Goal: Task Accomplishment & Management: Use online tool/utility

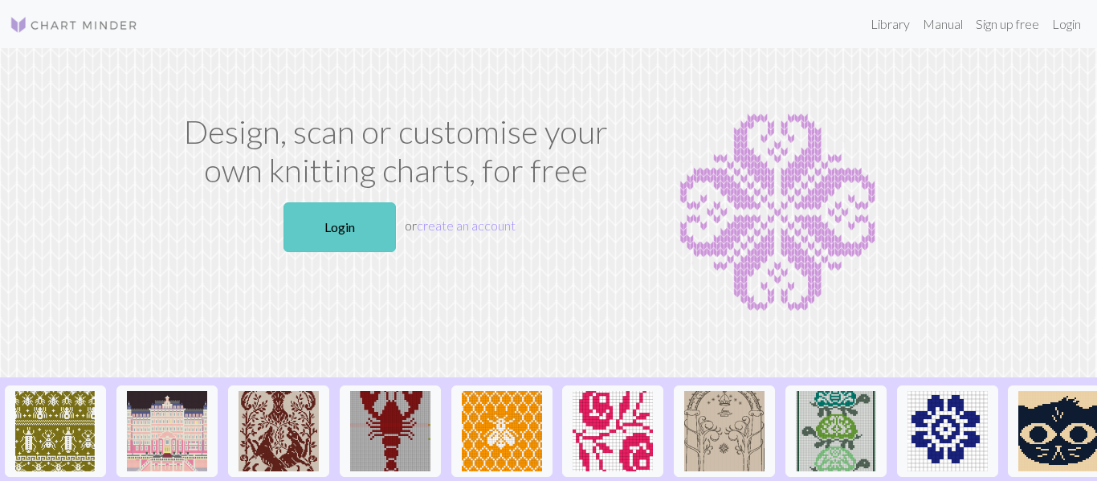
click at [315, 212] on link "Login" at bounding box center [339, 227] width 112 height 50
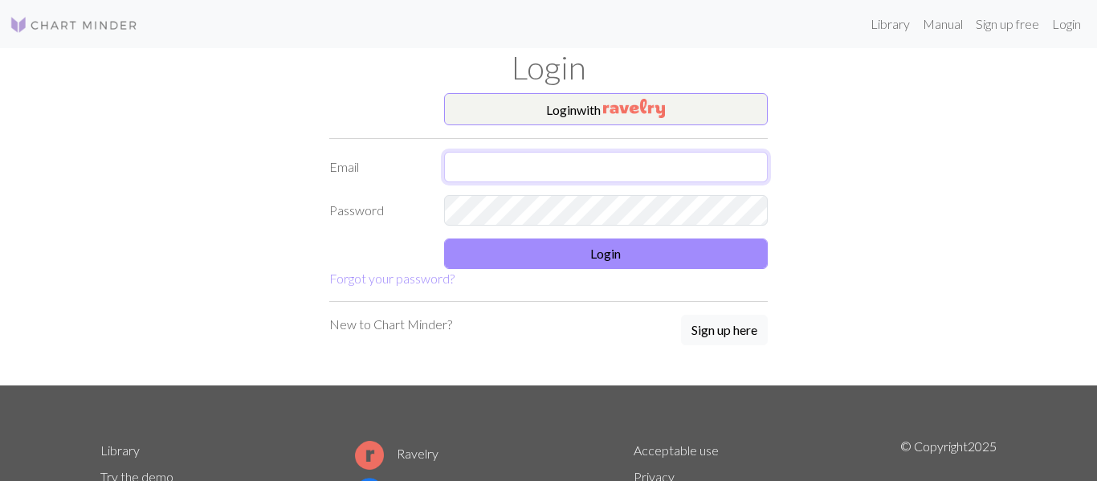
click at [627, 167] on input "text" at bounding box center [606, 167] width 324 height 31
type input "[EMAIL_ADDRESS][DOMAIN_NAME]"
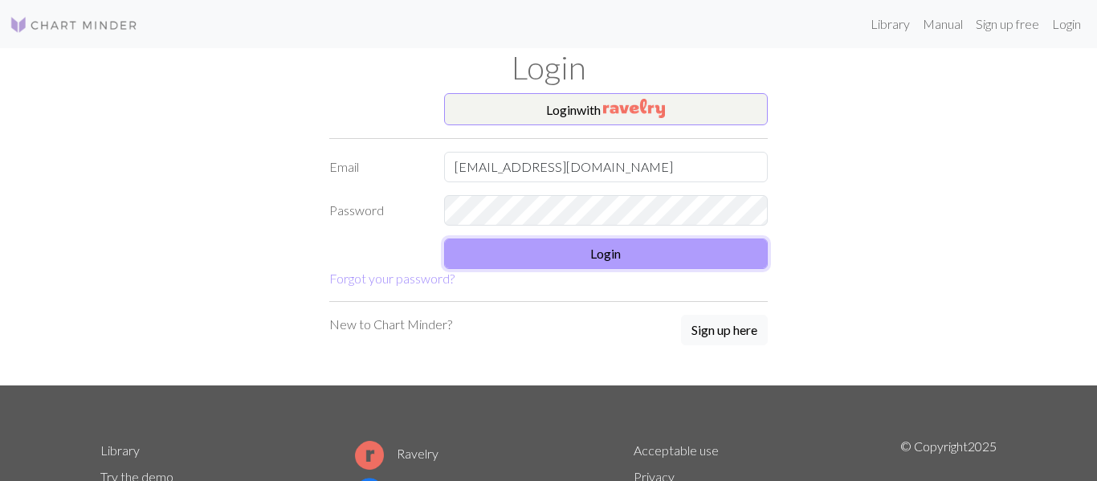
click at [670, 261] on button "Login" at bounding box center [606, 253] width 324 height 31
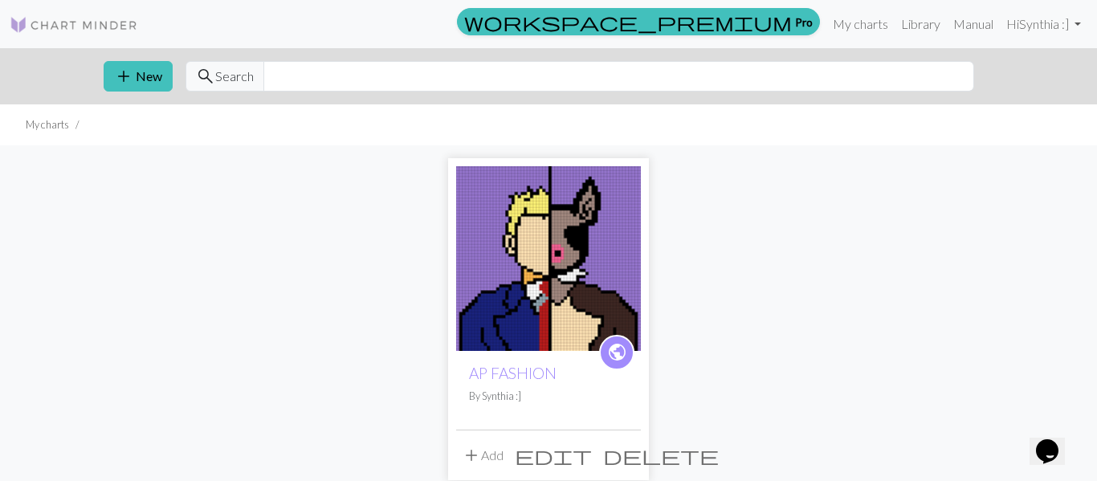
click at [595, 243] on img at bounding box center [548, 258] width 185 height 185
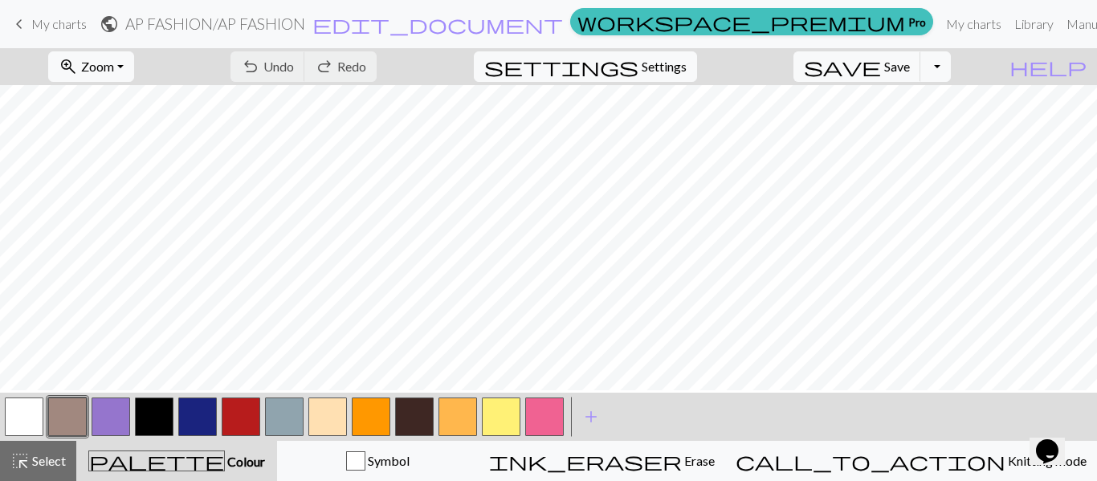
scroll to position [64, 0]
click at [161, 384] on button "button" at bounding box center [154, 416] width 39 height 39
click at [119, 384] on button "button" at bounding box center [111, 416] width 39 height 39
click at [145, 384] on button "button" at bounding box center [154, 416] width 39 height 39
click at [72, 384] on button "button" at bounding box center [67, 416] width 39 height 39
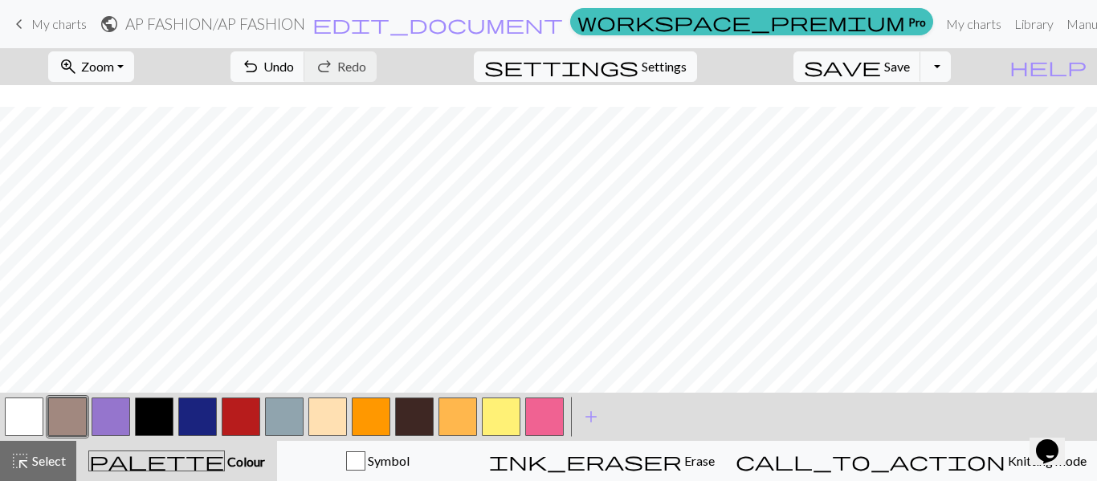
scroll to position [86, 0]
click at [172, 384] on button "button" at bounding box center [154, 416] width 39 height 39
click at [66, 384] on button "button" at bounding box center [67, 416] width 39 height 39
click at [158, 384] on button "button" at bounding box center [154, 416] width 39 height 39
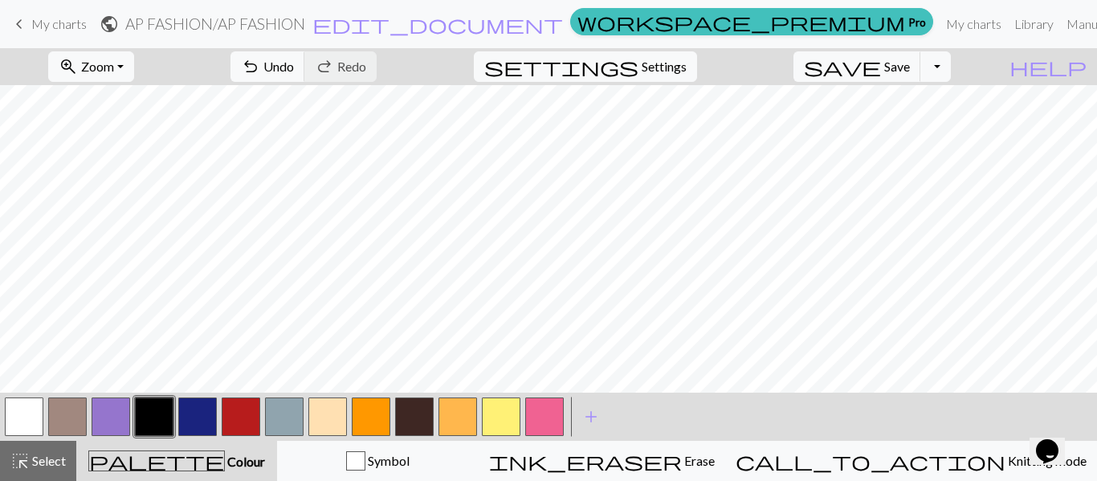
click at [78, 384] on button "button" at bounding box center [67, 416] width 39 height 39
click at [161, 384] on button "button" at bounding box center [154, 416] width 39 height 39
click at [89, 384] on div at bounding box center [110, 416] width 43 height 43
click at [104, 384] on button "button" at bounding box center [111, 416] width 39 height 39
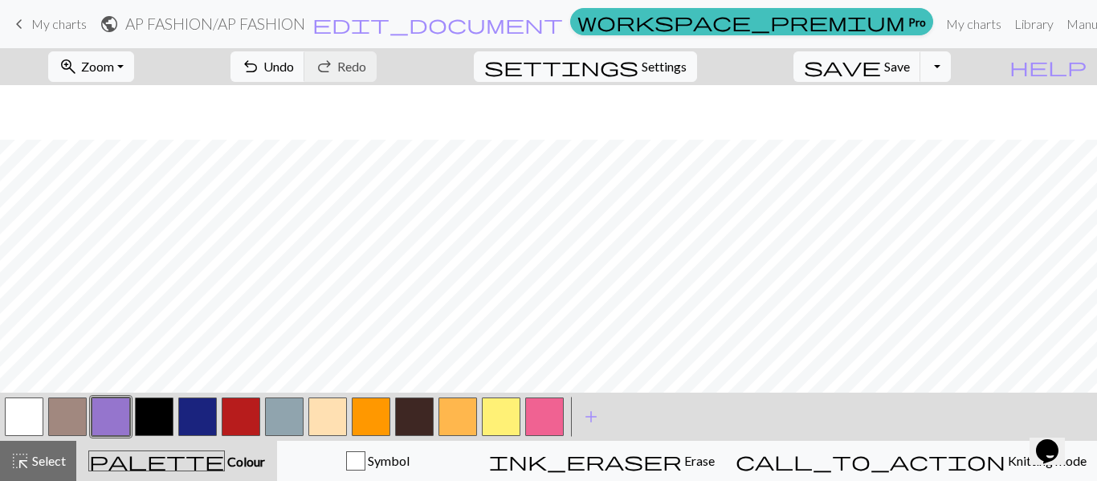
scroll to position [135, 0]
click at [159, 384] on button "button" at bounding box center [154, 416] width 39 height 39
click at [324, 384] on button "button" at bounding box center [327, 416] width 39 height 39
click at [165, 384] on button "button" at bounding box center [154, 416] width 39 height 39
click at [331, 384] on button "button" at bounding box center [327, 416] width 39 height 39
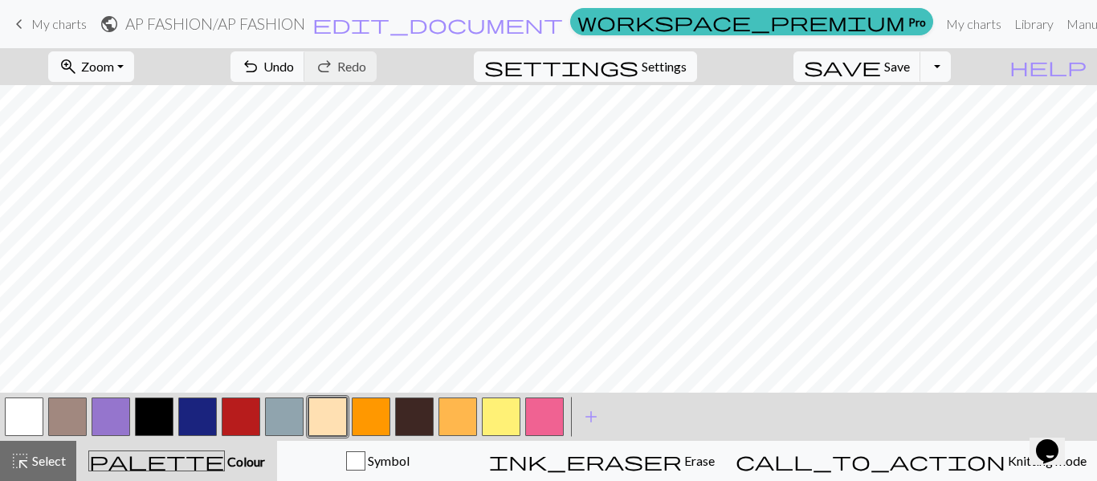
click at [148, 384] on button "button" at bounding box center [154, 416] width 39 height 39
click at [365, 384] on button "button" at bounding box center [371, 416] width 39 height 39
click at [495, 384] on button "button" at bounding box center [501, 416] width 39 height 39
click at [153, 384] on button "button" at bounding box center [154, 416] width 39 height 39
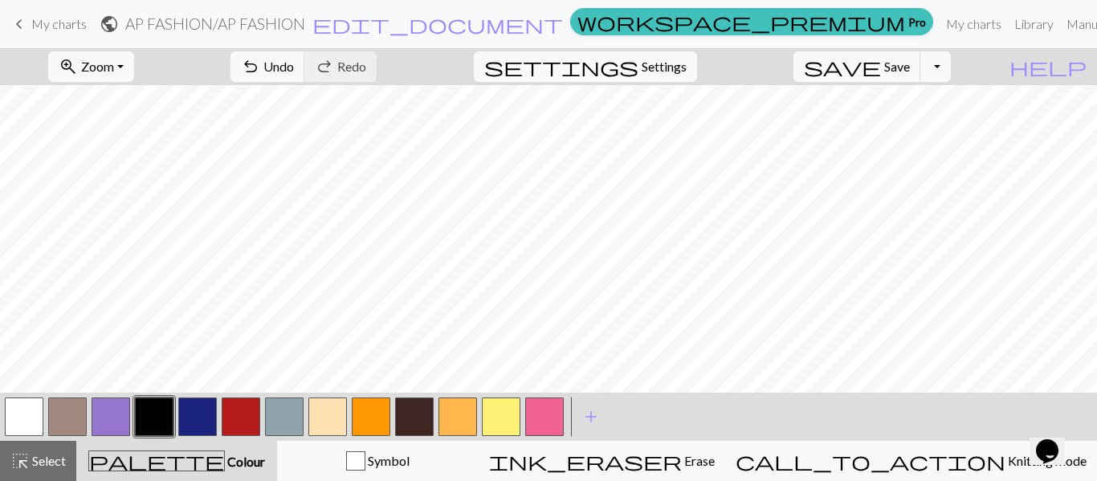
click at [505, 384] on button "button" at bounding box center [501, 416] width 39 height 39
click at [114, 384] on button "button" at bounding box center [111, 416] width 39 height 39
click at [495, 384] on button "button" at bounding box center [501, 416] width 39 height 39
click at [157, 384] on button "button" at bounding box center [154, 416] width 39 height 39
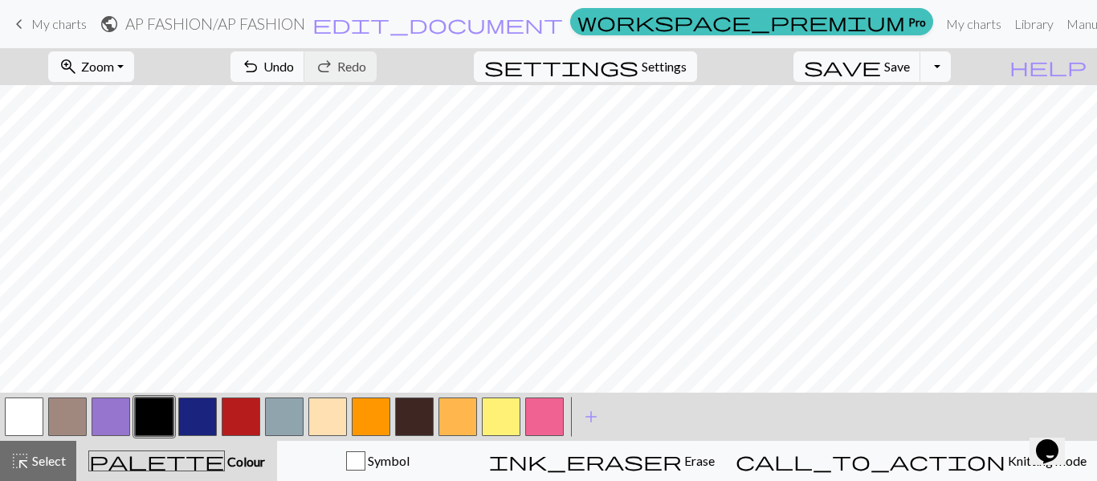
click at [496, 384] on button "button" at bounding box center [501, 416] width 39 height 39
click at [157, 384] on button "button" at bounding box center [154, 416] width 39 height 39
click at [326, 384] on button "button" at bounding box center [327, 416] width 39 height 39
click at [141, 384] on button "button" at bounding box center [154, 416] width 39 height 39
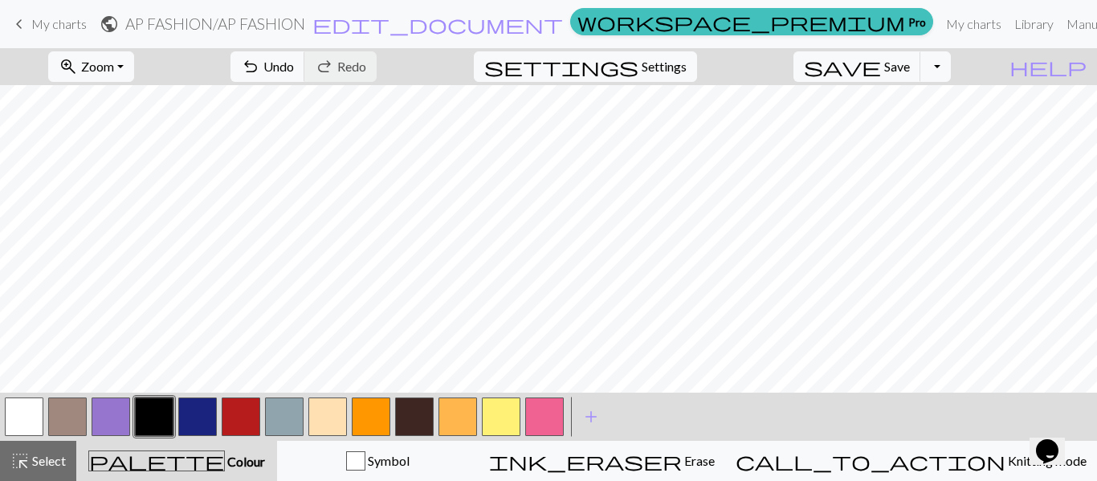
click at [365, 384] on button "button" at bounding box center [371, 416] width 39 height 39
click at [467, 384] on button "button" at bounding box center [457, 416] width 39 height 39
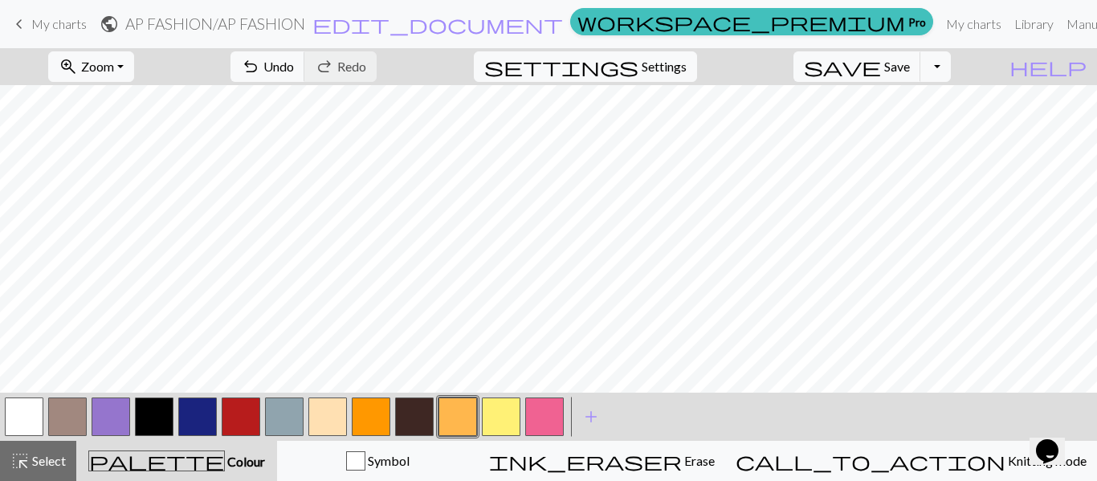
click at [501, 384] on button "button" at bounding box center [501, 416] width 39 height 39
click at [160, 384] on button "button" at bounding box center [154, 416] width 39 height 39
click at [463, 384] on button "button" at bounding box center [457, 416] width 39 height 39
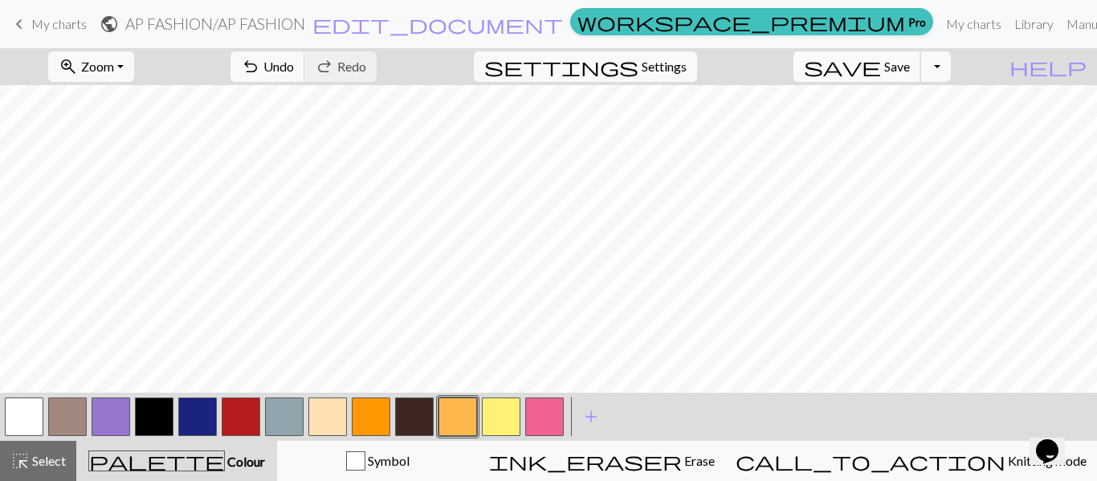
click at [877, 71] on span "Save" at bounding box center [897, 66] width 26 height 15
click at [877, 69] on button "Toggle Dropdown" at bounding box center [935, 66] width 31 height 31
click at [877, 105] on button "file_copy Save a copy" at bounding box center [817, 102] width 265 height 26
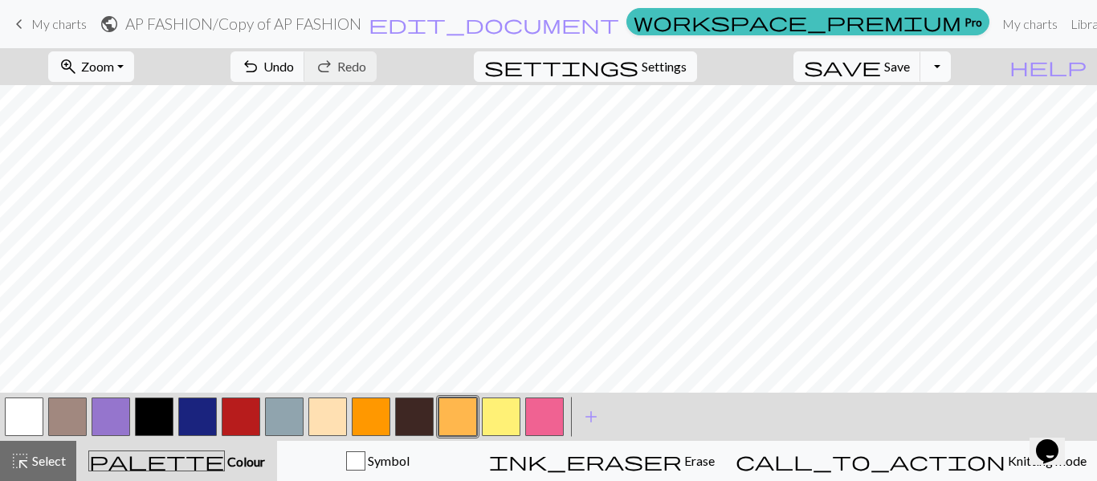
click at [877, 63] on button "Toggle Dropdown" at bounding box center [935, 66] width 31 height 31
click at [877, 126] on button "save_alt Download" at bounding box center [817, 128] width 265 height 26
click at [877, 67] on button "Toggle Dropdown" at bounding box center [935, 66] width 31 height 31
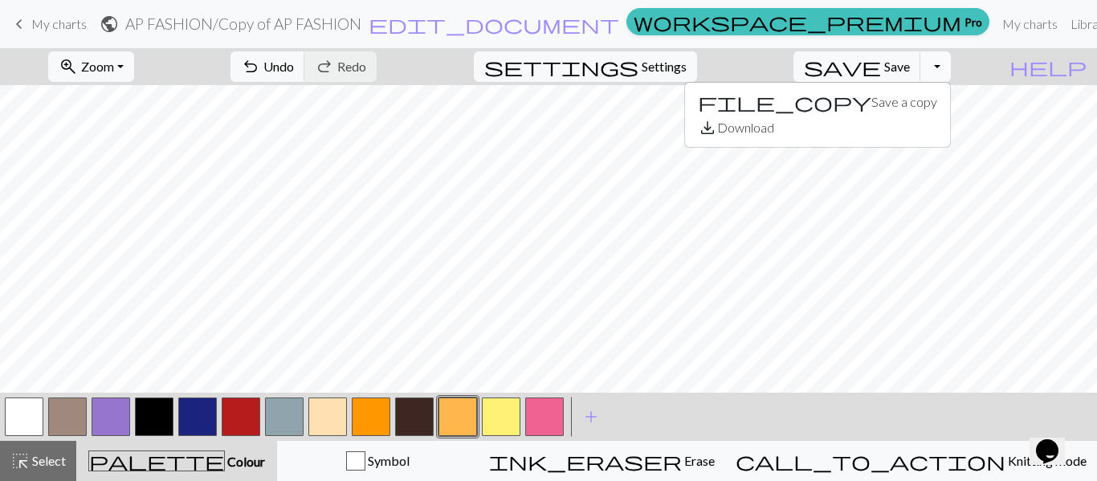
click at [877, 67] on button "Toggle Dropdown" at bounding box center [935, 66] width 31 height 31
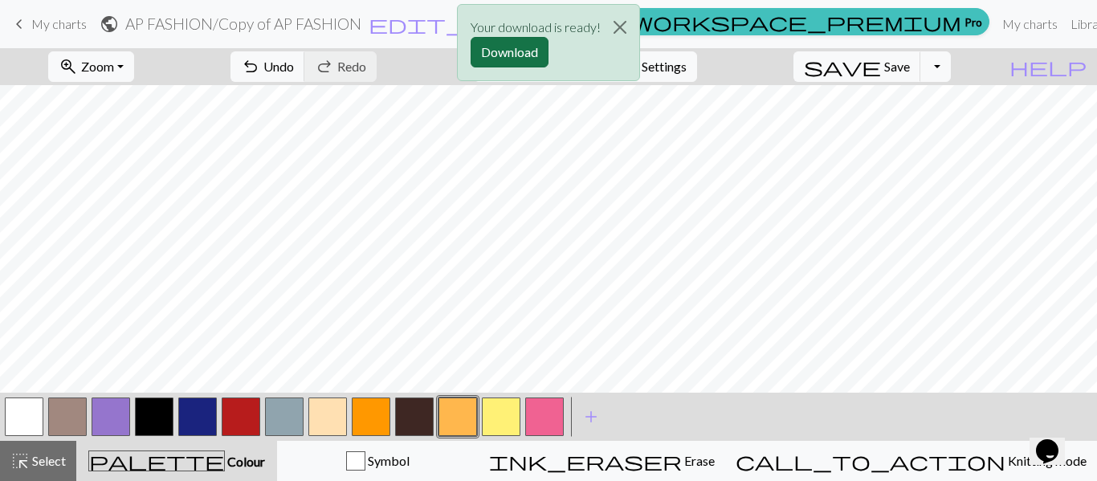
click at [532, 44] on button "Download" at bounding box center [510, 52] width 78 height 31
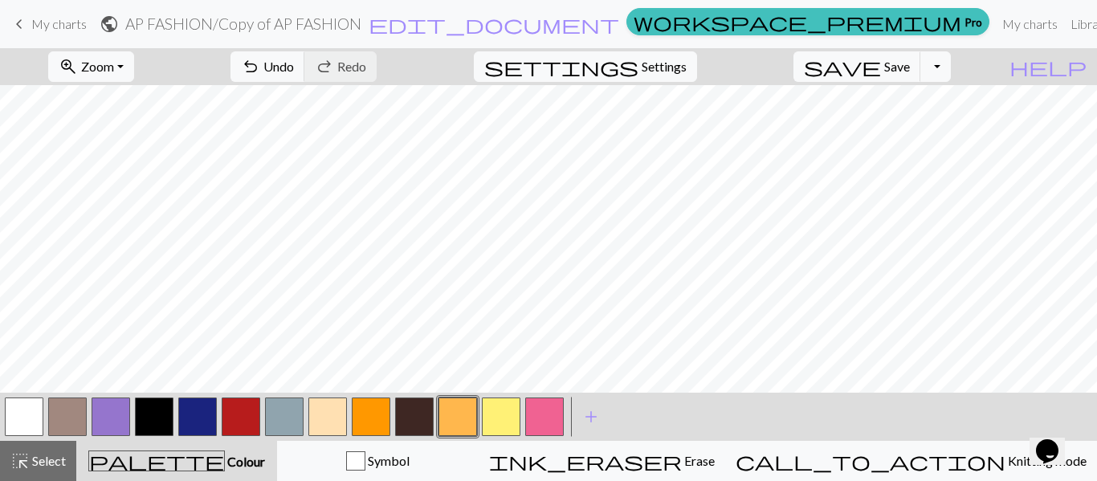
click at [144, 384] on button "button" at bounding box center [154, 416] width 39 height 39
click at [492, 384] on button "button" at bounding box center [501, 416] width 39 height 39
click at [454, 384] on button "button" at bounding box center [457, 416] width 39 height 39
click at [339, 384] on button "button" at bounding box center [327, 416] width 39 height 39
click at [508, 384] on button "button" at bounding box center [501, 416] width 39 height 39
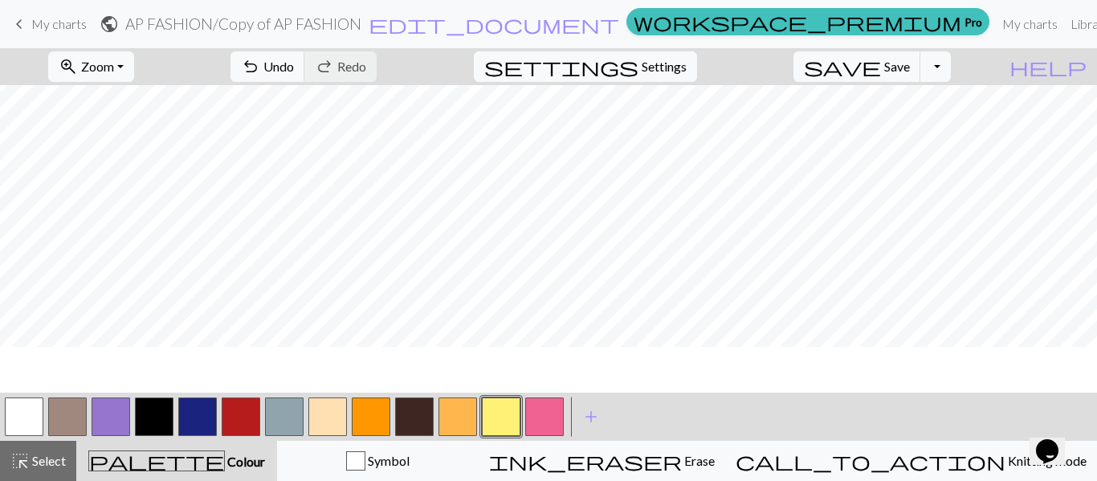
scroll to position [55, 0]
click at [165, 384] on button "button" at bounding box center [154, 416] width 39 height 39
click at [510, 384] on button "button" at bounding box center [501, 416] width 39 height 39
click at [167, 384] on button "button" at bounding box center [154, 416] width 39 height 39
click at [500, 384] on button "button" at bounding box center [501, 416] width 39 height 39
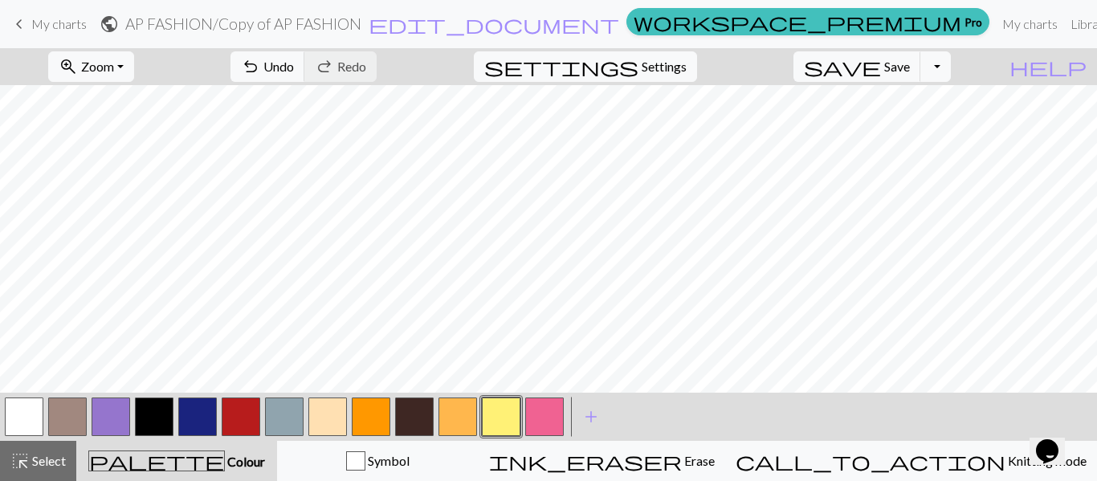
click at [149, 384] on button "button" at bounding box center [154, 416] width 39 height 39
click at [877, 67] on button "Toggle Dropdown" at bounding box center [935, 66] width 31 height 31
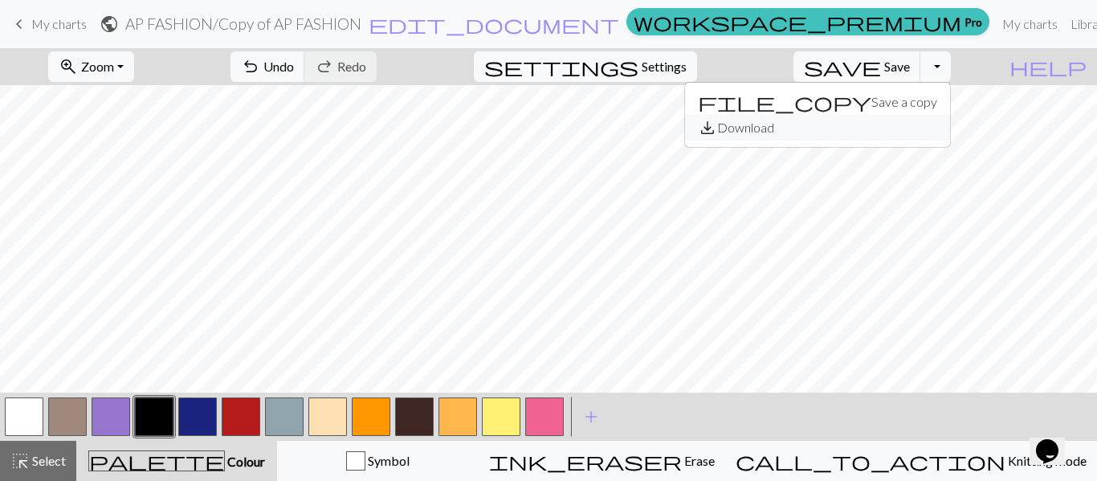
click at [877, 125] on button "save_alt Download" at bounding box center [817, 128] width 265 height 26
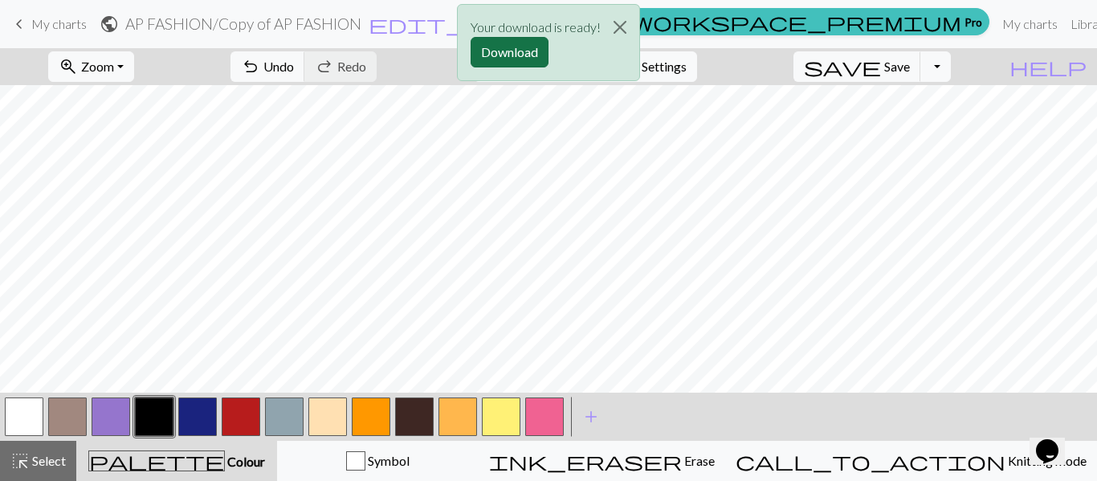
click at [506, 58] on button "Download" at bounding box center [510, 52] width 78 height 31
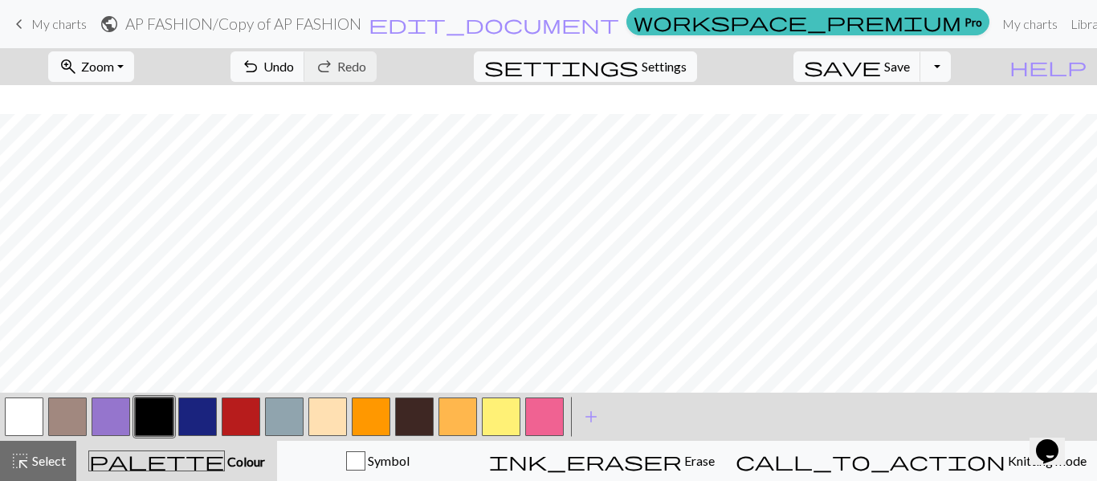
scroll to position [340, 0]
click at [205, 384] on button "button" at bounding box center [197, 416] width 39 height 39
click at [158, 384] on button "button" at bounding box center [154, 416] width 39 height 39
click at [877, 72] on button "Toggle Dropdown" at bounding box center [935, 66] width 31 height 31
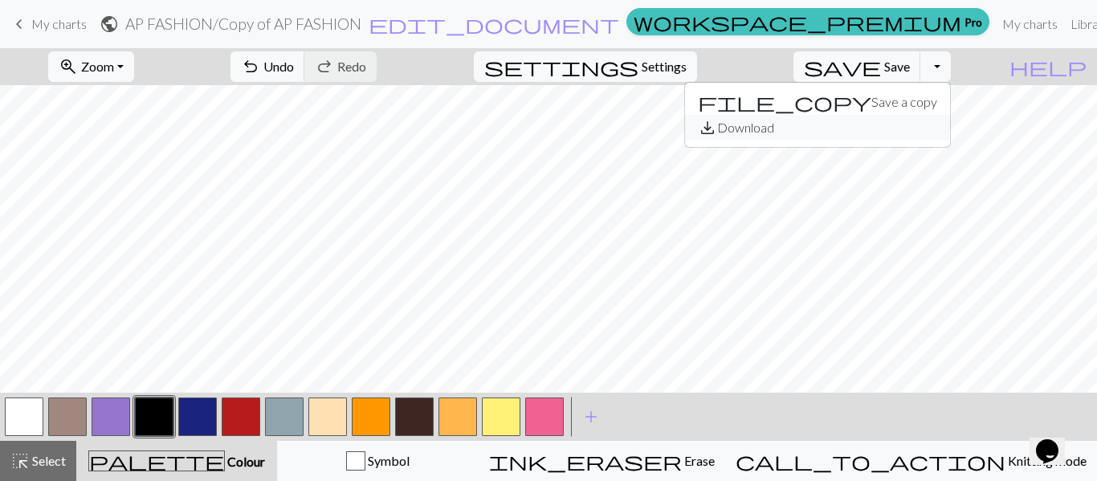
click at [877, 124] on button "save_alt Download" at bounding box center [817, 128] width 265 height 26
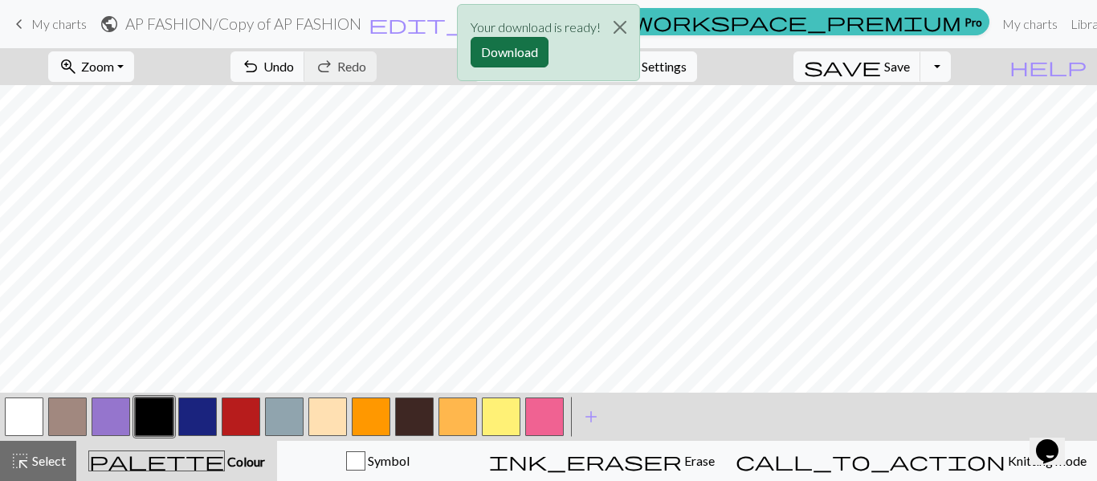
click at [510, 43] on button "Download" at bounding box center [510, 52] width 78 height 31
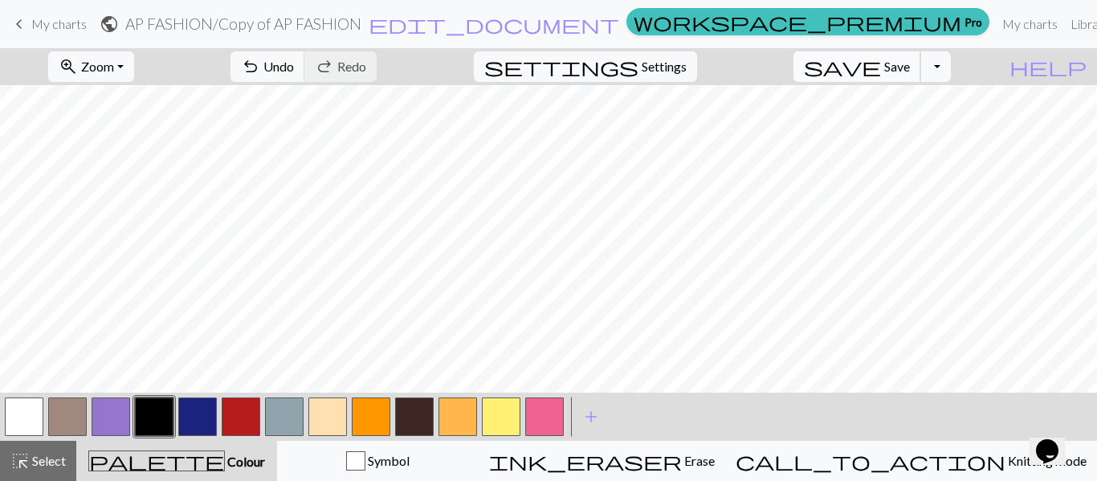
click at [877, 67] on span "Save" at bounding box center [897, 66] width 26 height 15
click at [19, 22] on span "keyboard_arrow_left" at bounding box center [19, 24] width 19 height 22
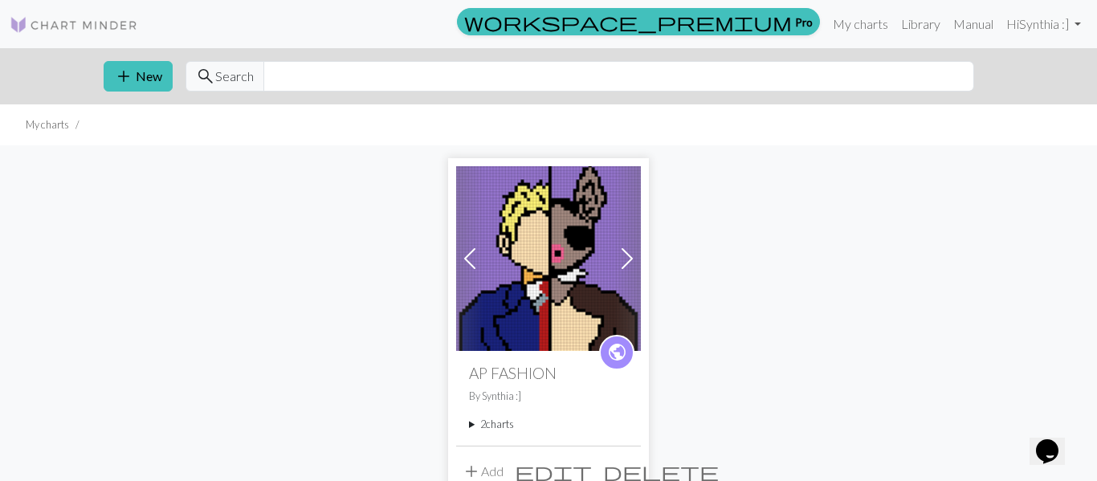
click at [623, 262] on span at bounding box center [627, 259] width 26 height 26
click at [471, 253] on span at bounding box center [470, 259] width 26 height 26
click at [471, 384] on summary "2 charts" at bounding box center [548, 424] width 159 height 15
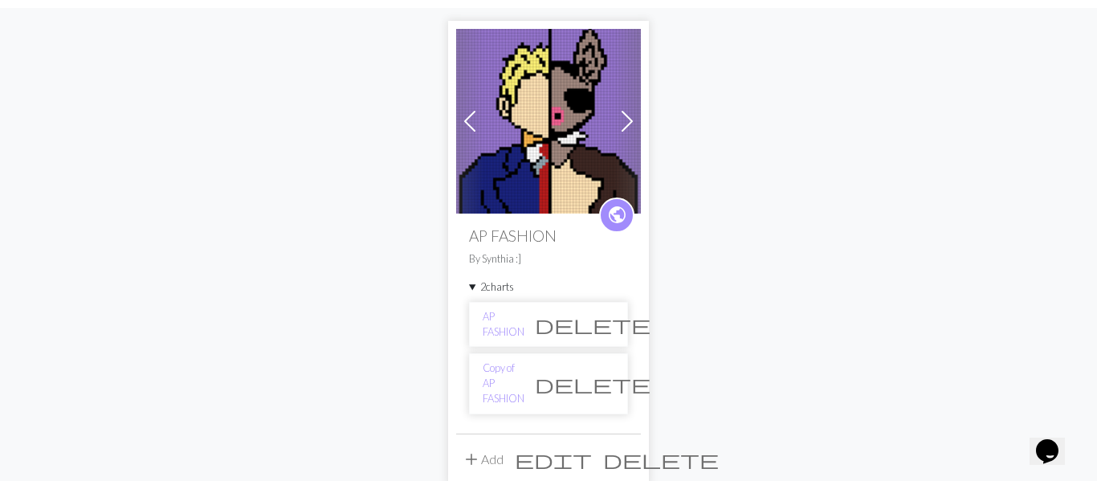
scroll to position [143, 0]
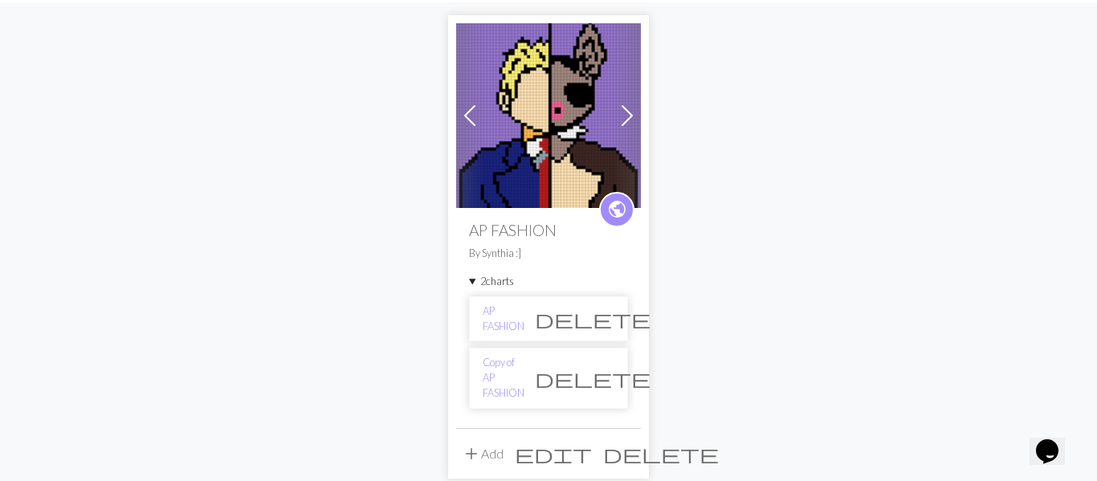
click at [595, 316] on span "delete" at bounding box center [593, 319] width 116 height 22
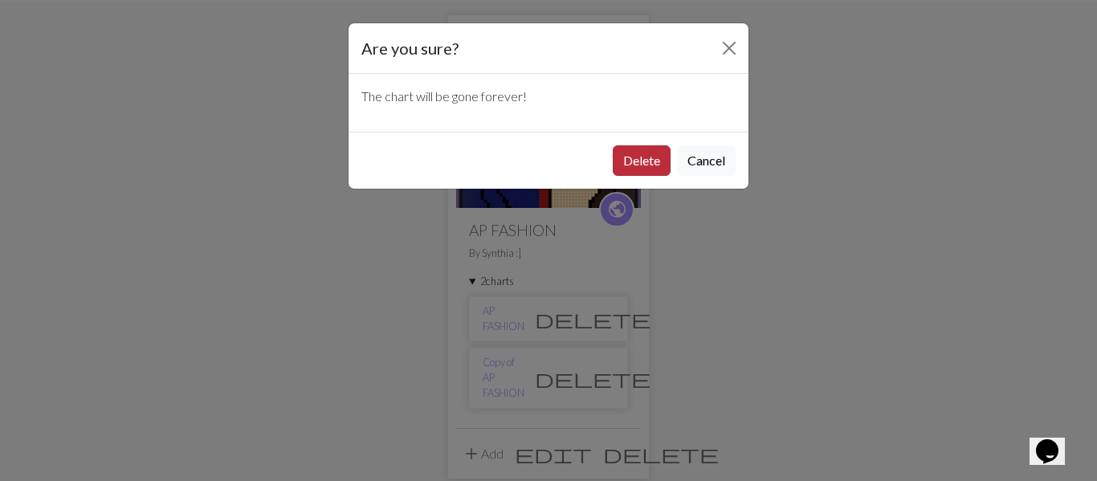
click at [623, 161] on button "Delete" at bounding box center [642, 160] width 58 height 31
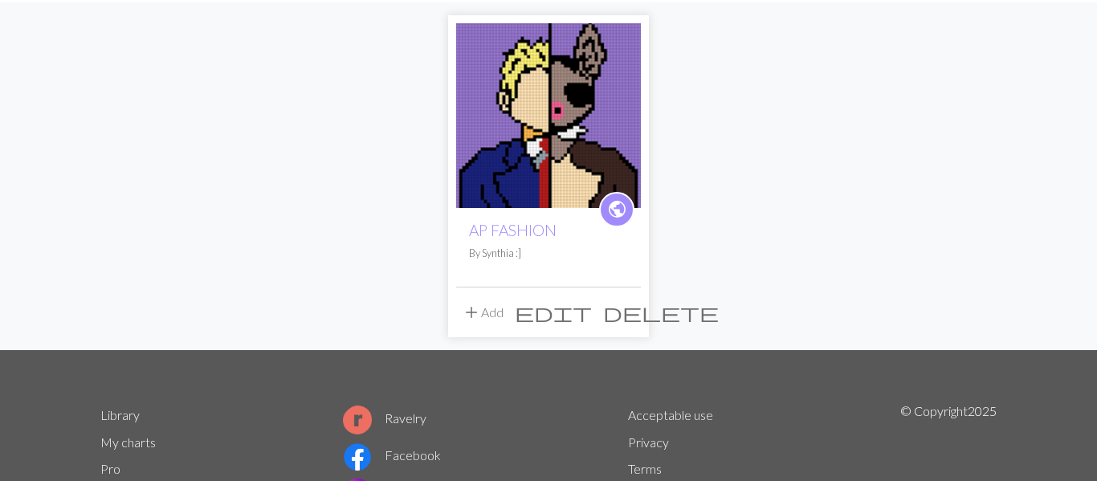
scroll to position [143, 0]
